Goal: Information Seeking & Learning: Learn about a topic

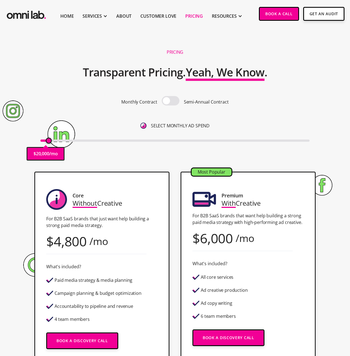
drag, startPoint x: 44, startPoint y: 142, endPoint x: 49, endPoint y: 144, distance: 5.9
type input "20000"
click at [49, 142] on input "range" at bounding box center [174, 140] width 269 height 2
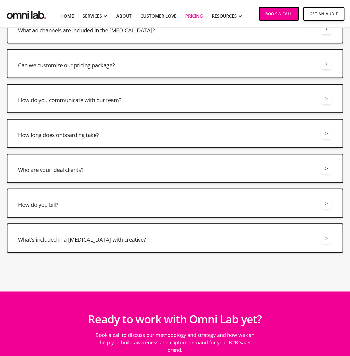
scroll to position [1358, 0]
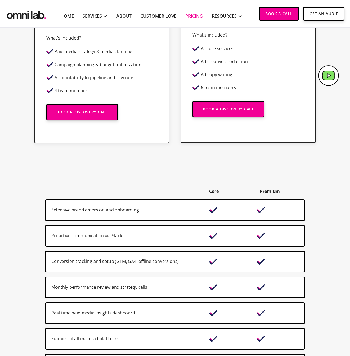
scroll to position [0, 0]
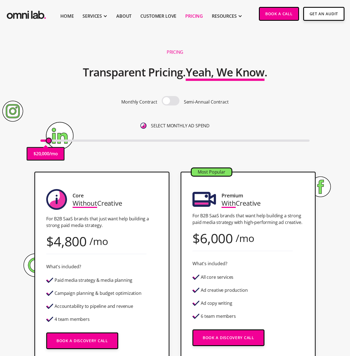
click at [167, 99] on span at bounding box center [171, 100] width 18 height 9
click at [170, 101] on input "checkbox" at bounding box center [170, 101] width 0 height 0
click at [167, 99] on span at bounding box center [171, 100] width 18 height 9
click at [170, 101] on input "checkbox" at bounding box center [170, 101] width 0 height 0
click at [167, 99] on span at bounding box center [171, 100] width 18 height 9
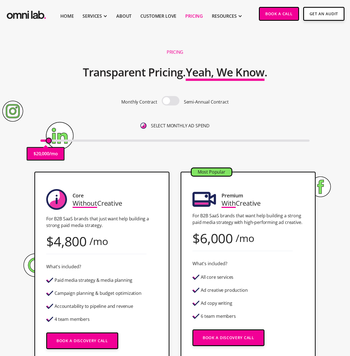
click at [170, 101] on input "checkbox" at bounding box center [170, 101] width 0 height 0
click at [167, 99] on span at bounding box center [171, 100] width 18 height 9
click at [170, 101] on input "checkbox" at bounding box center [170, 101] width 0 height 0
click at [30, 19] on img "home" at bounding box center [27, 14] width 42 height 14
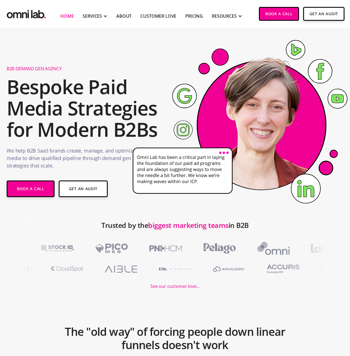
drag, startPoint x: 229, startPoint y: 154, endPoint x: 226, endPoint y: 152, distance: 3.2
click at [229, 154] on image at bounding box center [258, 122] width 154 height 154
drag, startPoint x: 226, startPoint y: 152, endPoint x: 219, endPoint y: 152, distance: 6.9
click at [226, 152] on image at bounding box center [258, 122] width 154 height 154
click at [219, 153] on image at bounding box center [258, 122] width 154 height 154
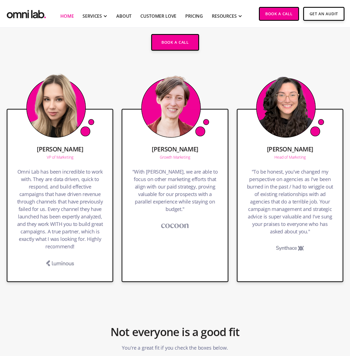
scroll to position [1205, 0]
